Goal: Task Accomplishment & Management: Manage account settings

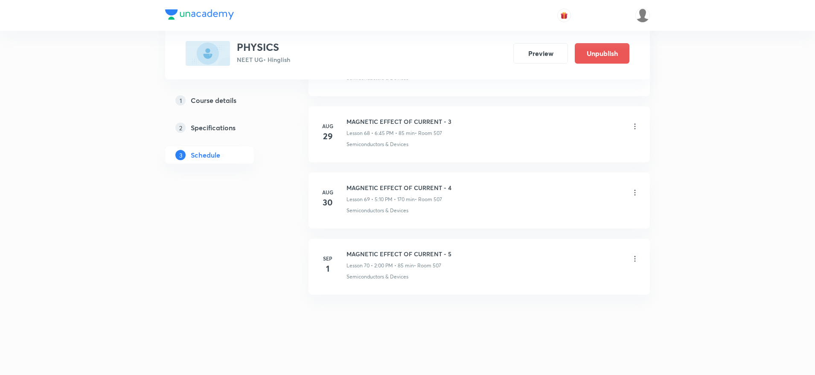
click at [637, 256] on icon at bounding box center [635, 258] width 9 height 9
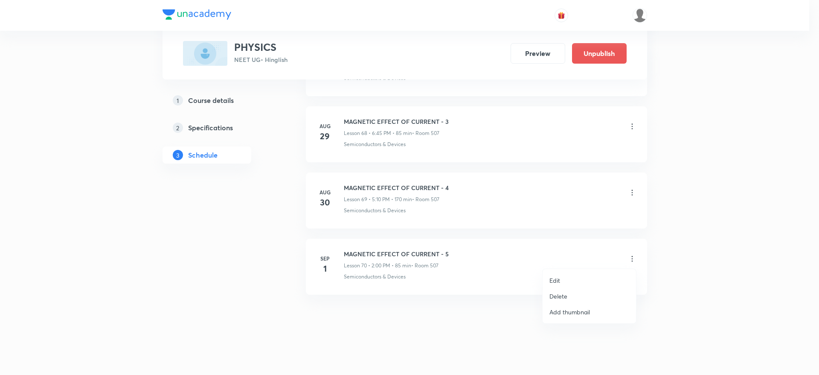
click at [549, 279] on li "Edit" at bounding box center [589, 280] width 93 height 16
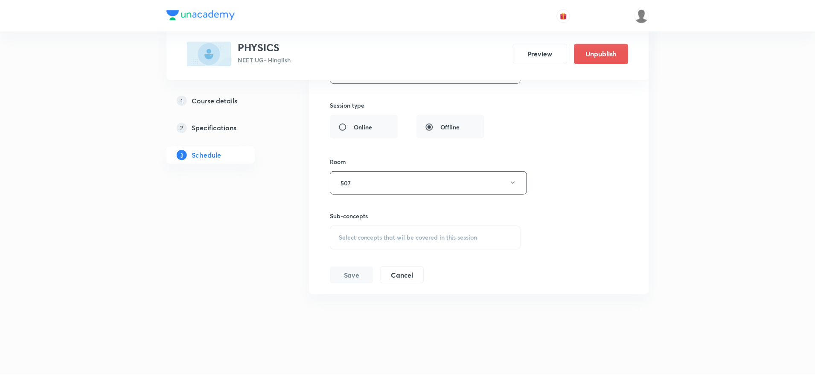
scroll to position [4921, 0]
click at [422, 234] on span "Select concepts that wil be covered in this session" at bounding box center [407, 237] width 139 height 7
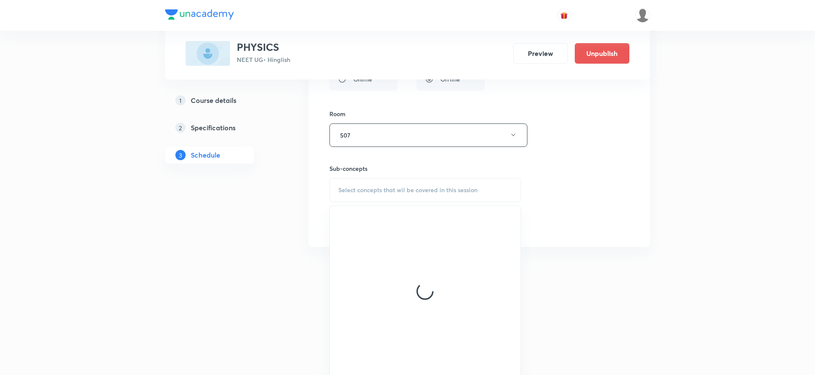
scroll to position [4971, 0]
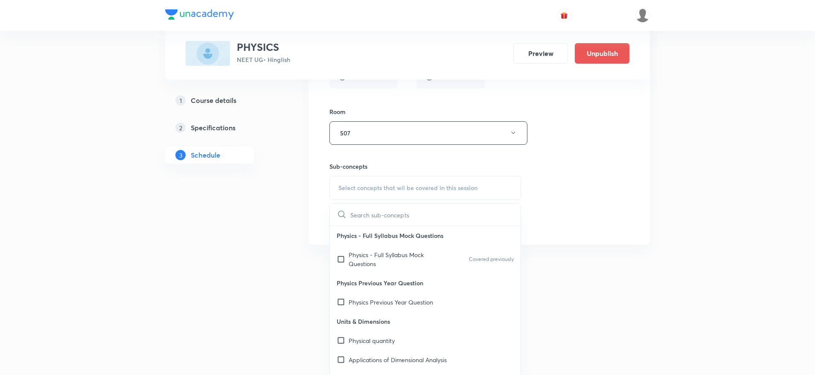
click at [412, 253] on p "Physics - Full Syllabus Mock Questions" at bounding box center [392, 259] width 86 height 18
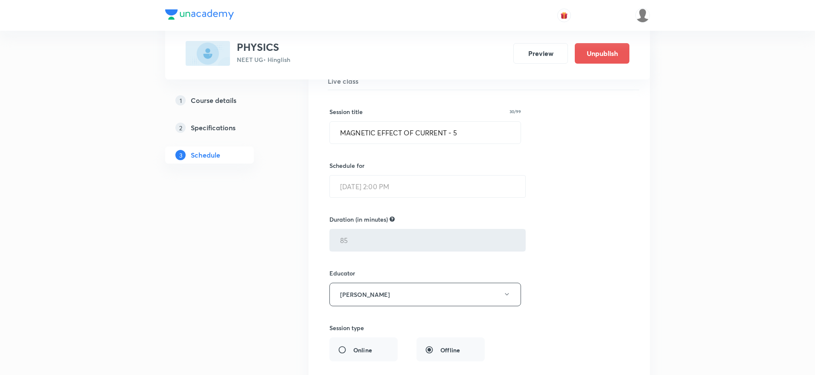
scroll to position [4931, 0]
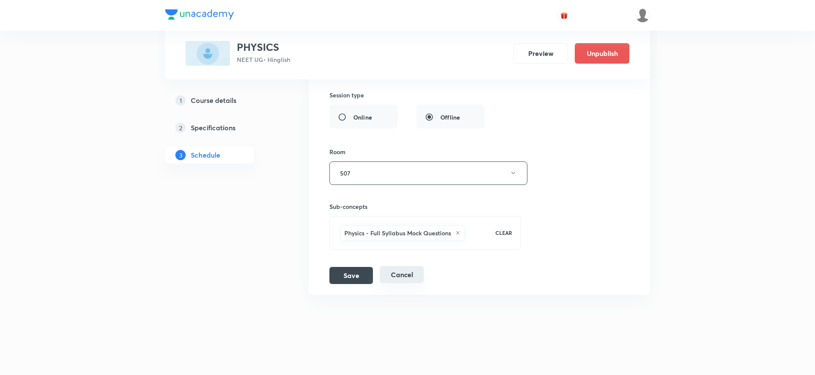
click at [400, 269] on button "Cancel" at bounding box center [402, 274] width 44 height 17
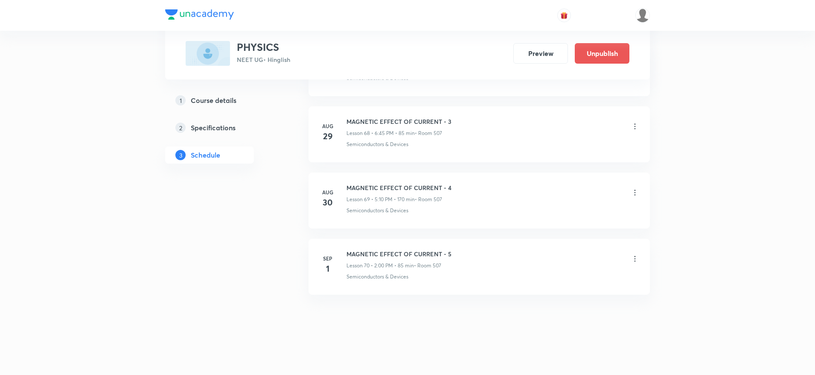
scroll to position [4548, 0]
click at [640, 257] on li "[DATE] MAGNETIC EFFECT OF CURRENT - 5 Lesson 70 • 2:00 PM • 85 min • Room 507 S…" at bounding box center [479, 267] width 341 height 56
click at [634, 260] on icon at bounding box center [635, 258] width 9 height 9
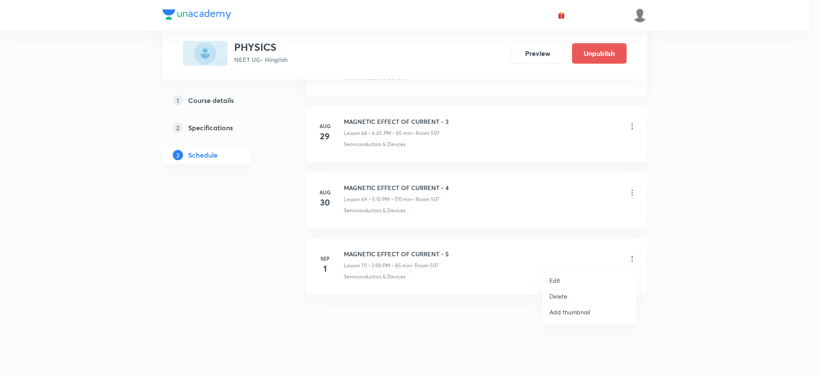
click at [558, 295] on p "Delete" at bounding box center [559, 295] width 18 height 9
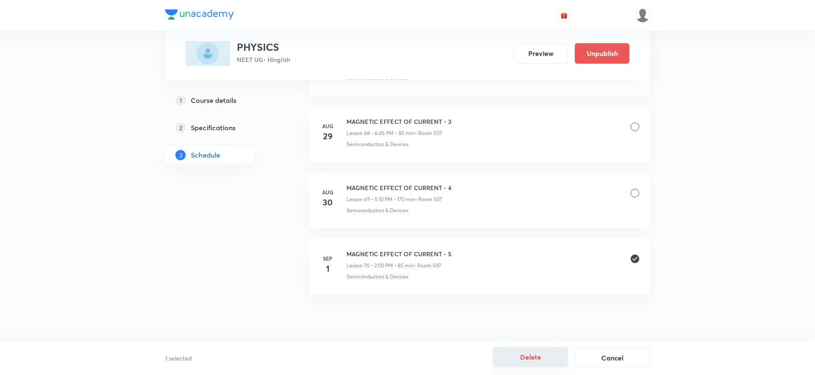
click at [536, 354] on button "Delete" at bounding box center [530, 356] width 75 height 20
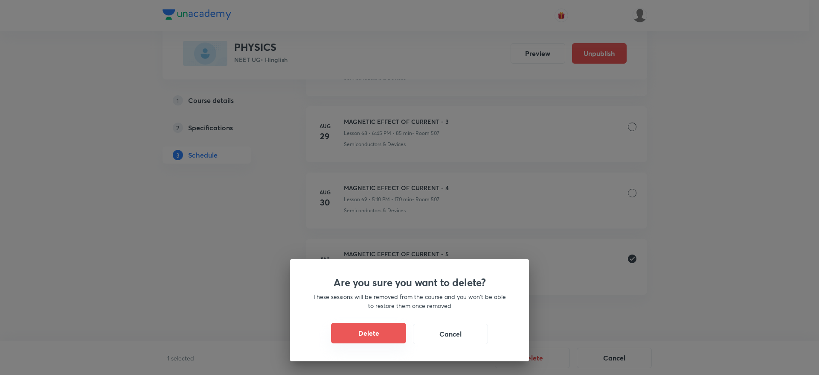
click at [368, 326] on button "Delete" at bounding box center [368, 333] width 75 height 20
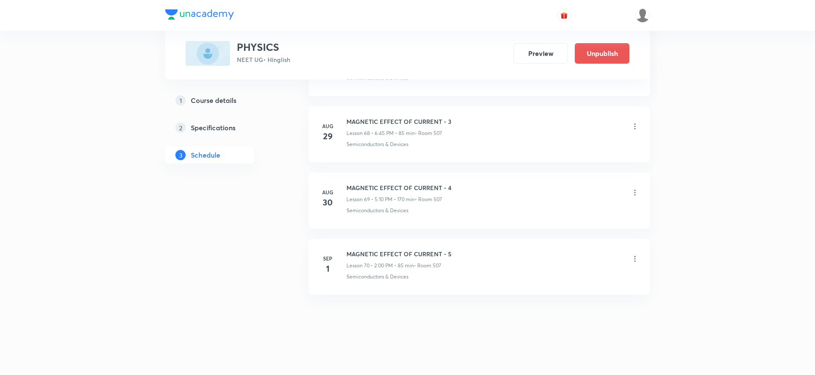
scroll to position [4482, 0]
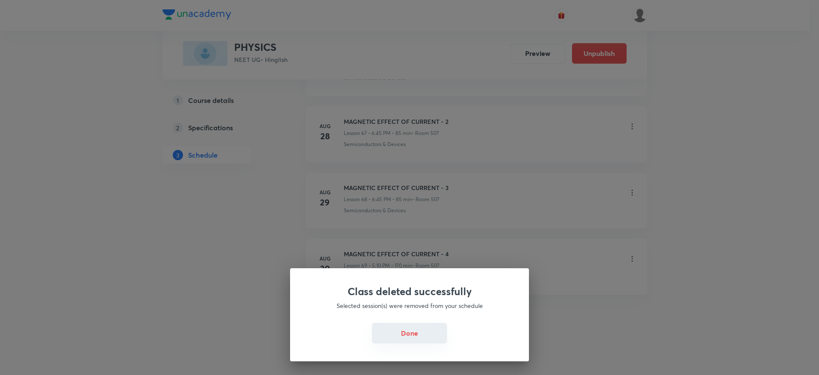
click at [402, 332] on button "Done" at bounding box center [409, 333] width 75 height 20
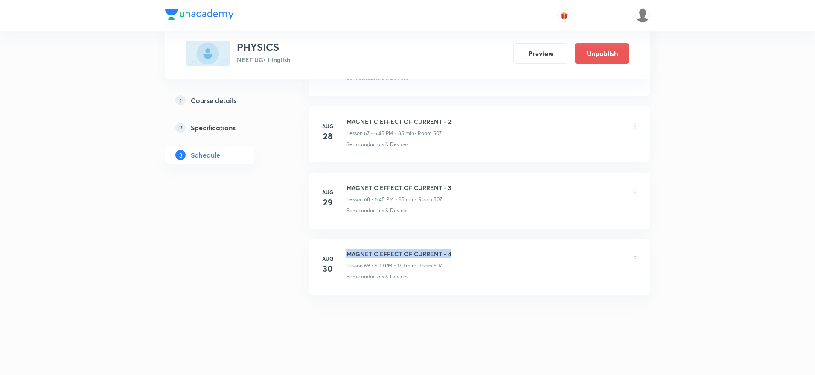
drag, startPoint x: 347, startPoint y: 251, endPoint x: 483, endPoint y: 250, distance: 135.7
click at [483, 250] on div "MAGNETIC EFFECT OF CURRENT - 4 Lesson 69 • 5:10 PM • 170 min • Room 507" at bounding box center [492, 259] width 293 height 20
copy h6 "MAGNETIC EFFECT OF CURRENT - 4"
drag, startPoint x: 346, startPoint y: 247, endPoint x: 463, endPoint y: 249, distance: 117.4
click at [463, 249] on li "[DATE] MAGNETIC EFFECT OF CURRENT - 4 Lesson 69 • 5:10 PM • 170 min • Room 507 …" at bounding box center [479, 267] width 341 height 56
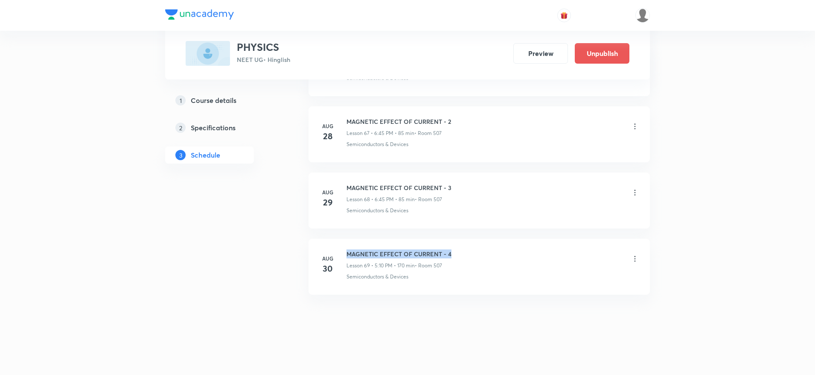
copy h6 "MAGNETIC EFFECT OF CURRENT - 4"
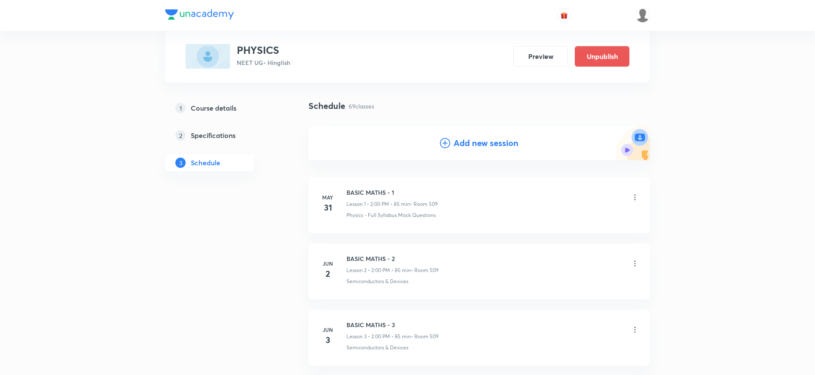
scroll to position [0, 0]
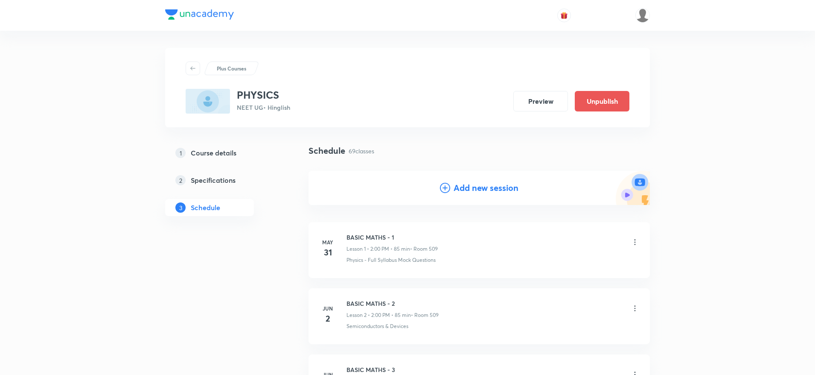
click at [454, 188] on h4 "Add new session" at bounding box center [486, 187] width 65 height 13
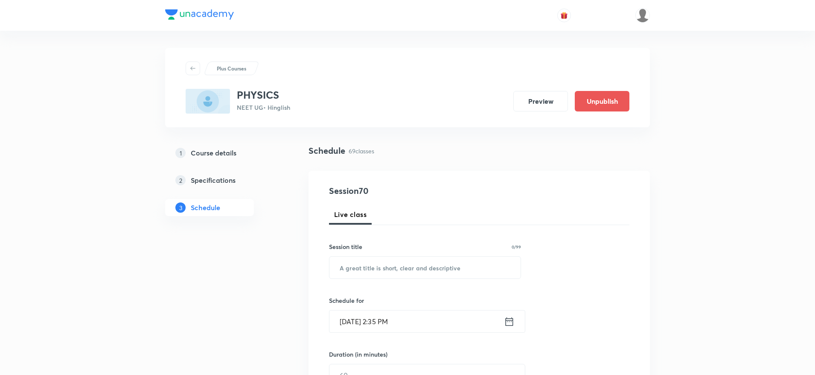
click at [346, 303] on h6 "Schedule for" at bounding box center [425, 300] width 192 height 9
click at [354, 276] on input "text" at bounding box center [424, 267] width 191 height 22
paste input "MAGNETIC EFFECT OF CURRENT - 4"
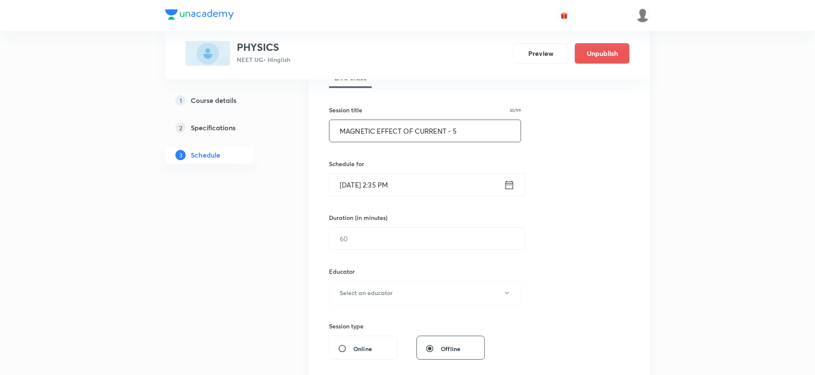
scroll to position [158, 0]
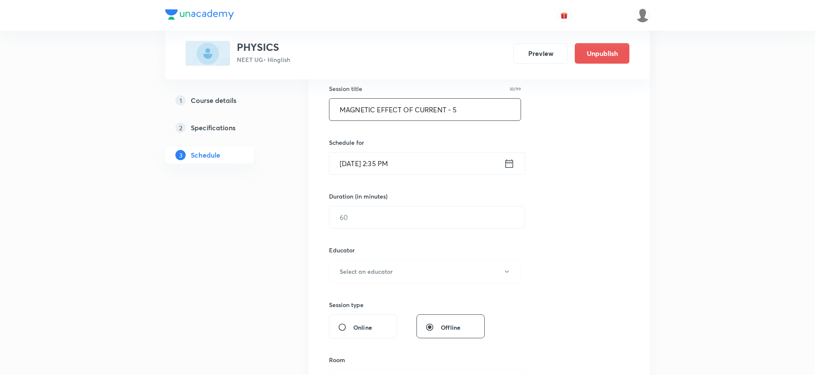
type input "MAGNETIC EFFECT OF CURRENT - 5"
click at [504, 164] on icon at bounding box center [509, 163] width 11 height 12
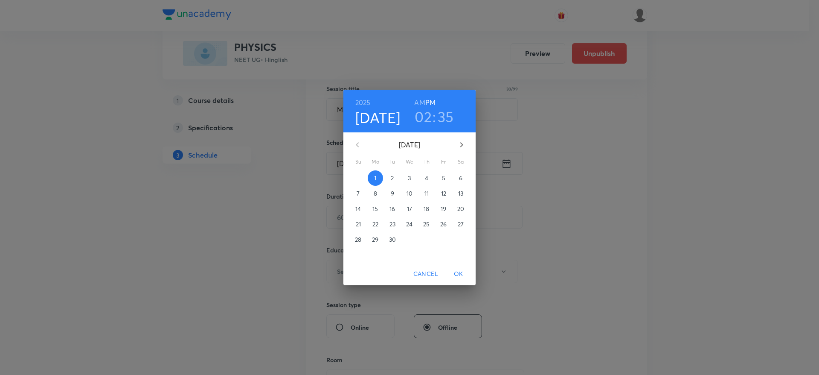
click at [423, 120] on h3 "02" at bounding box center [423, 117] width 17 height 18
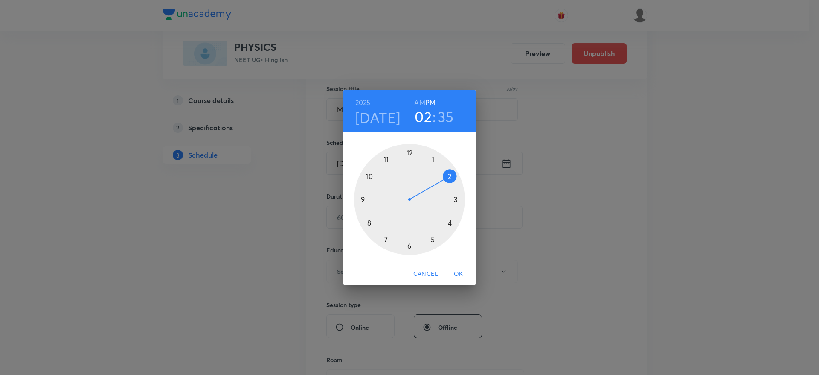
click at [409, 248] on div at bounding box center [409, 199] width 111 height 111
click at [363, 198] on div at bounding box center [409, 199] width 111 height 111
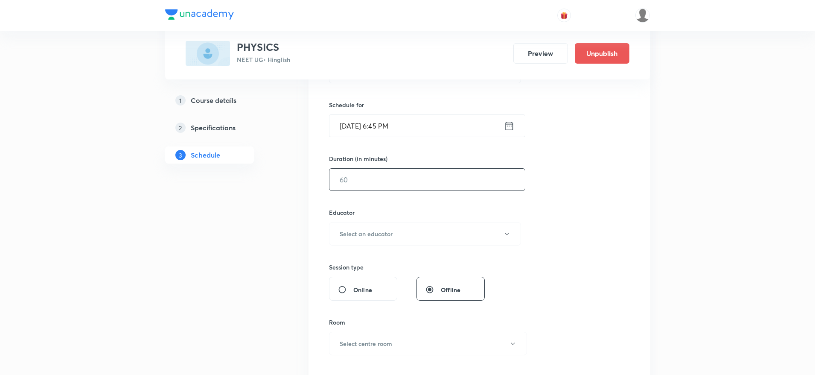
scroll to position [196, 0]
click at [348, 180] on input "text" at bounding box center [426, 179] width 195 height 22
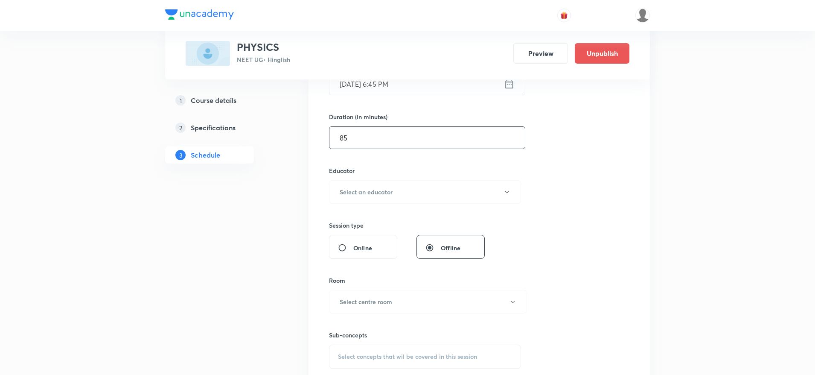
scroll to position [239, 0]
type input "85"
click at [348, 180] on button "Select an educator" at bounding box center [425, 189] width 192 height 23
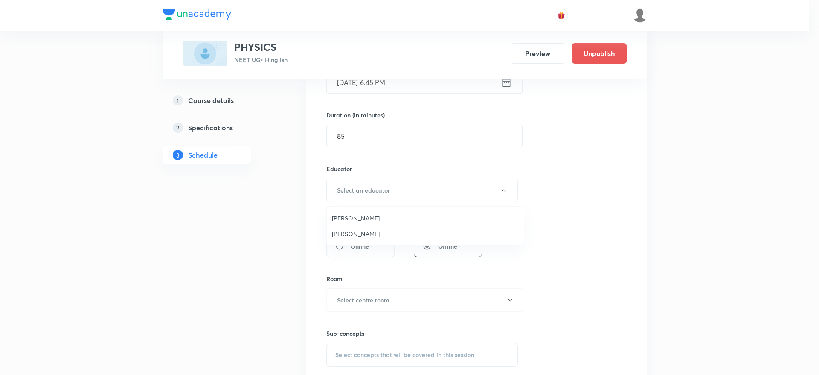
click at [344, 236] on span "[PERSON_NAME]" at bounding box center [425, 233] width 187 height 9
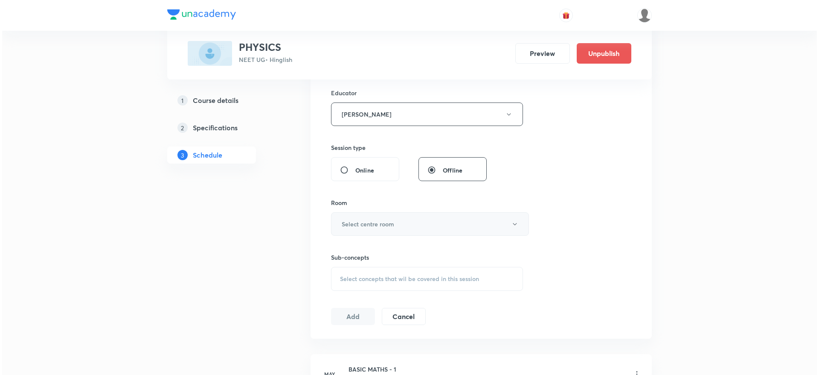
scroll to position [318, 0]
click at [376, 220] on h6 "Select centre room" at bounding box center [366, 220] width 52 height 9
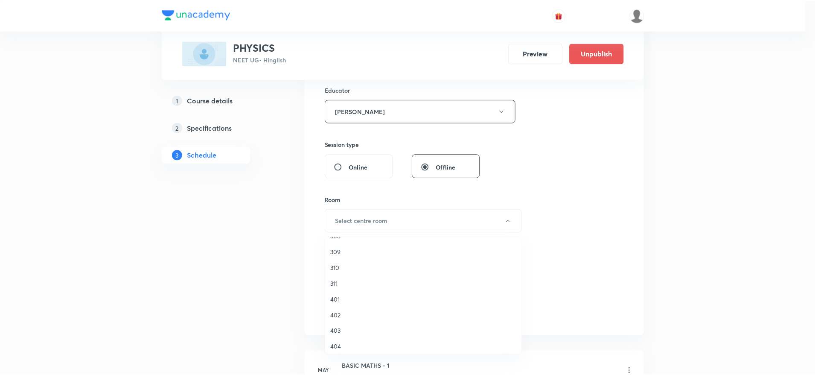
scroll to position [192, 0]
click at [334, 265] on span "403" at bounding box center [425, 261] width 187 height 9
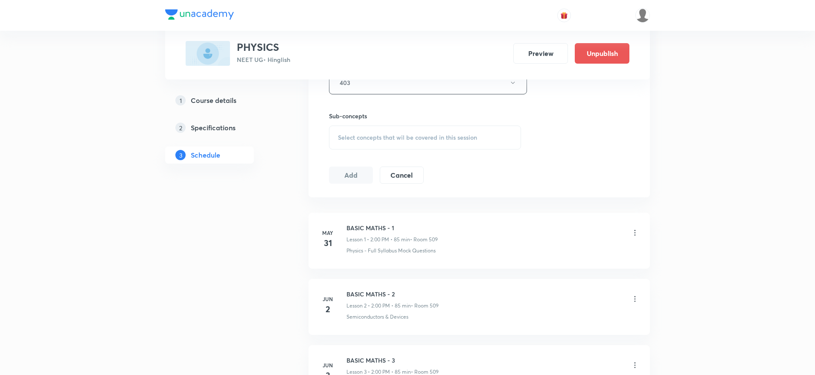
click at [398, 148] on div "Select concepts that wil be covered in this session" at bounding box center [425, 137] width 192 height 24
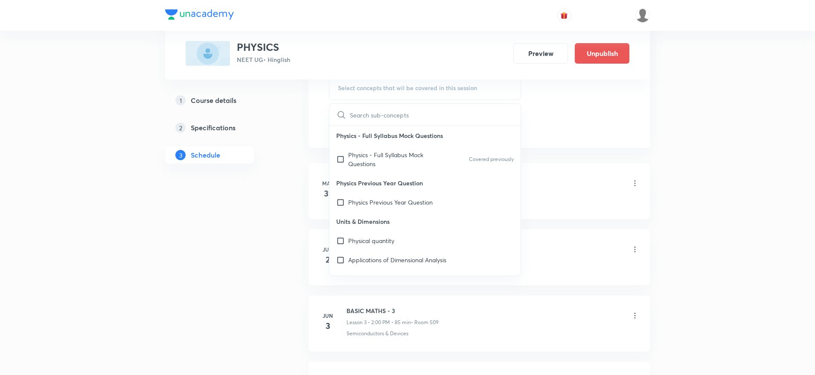
scroll to position [527, 0]
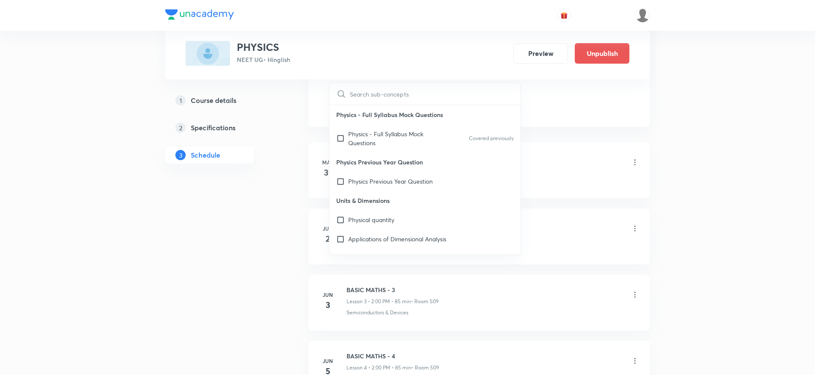
click at [379, 153] on p "Physics Previous Year Question" at bounding box center [424, 161] width 191 height 19
click at [372, 147] on p "Physics - Full Syllabus Mock Questions" at bounding box center [391, 138] width 86 height 18
checkbox input "true"
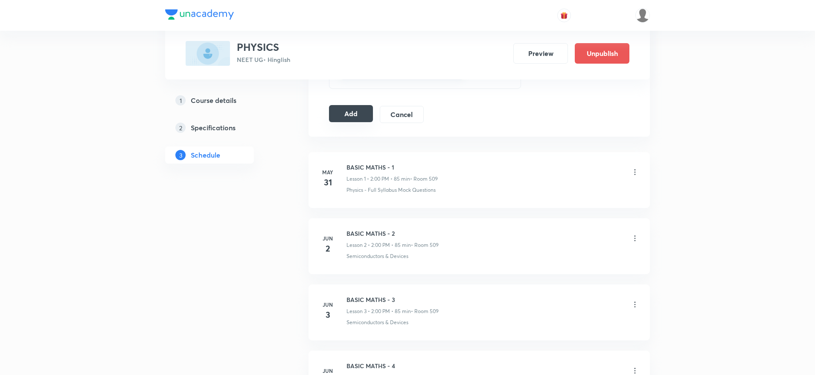
click at [349, 117] on button "Add" at bounding box center [351, 113] width 44 height 17
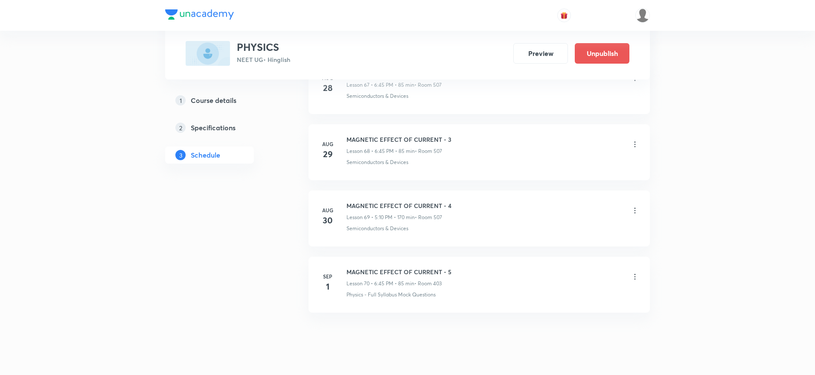
scroll to position [4548, 0]
